Goal: Information Seeking & Learning: Learn about a topic

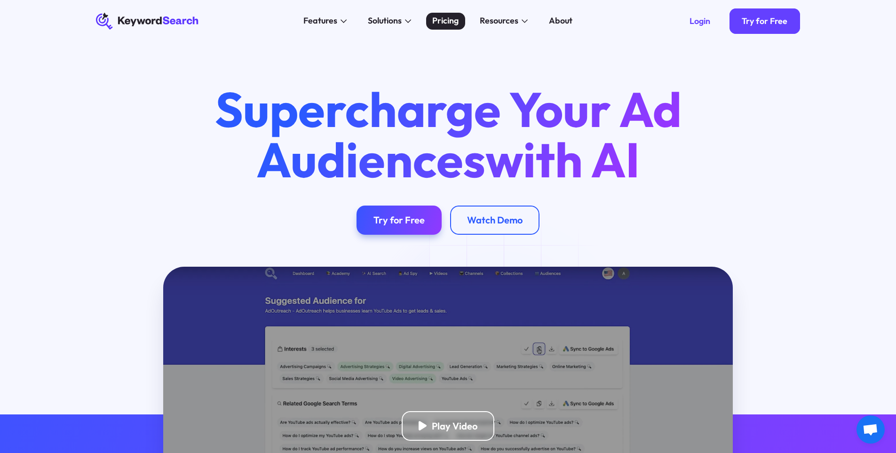
click at [442, 20] on div "Pricing" at bounding box center [445, 21] width 26 height 13
